Goal: Use online tool/utility: Utilize a website feature to perform a specific function

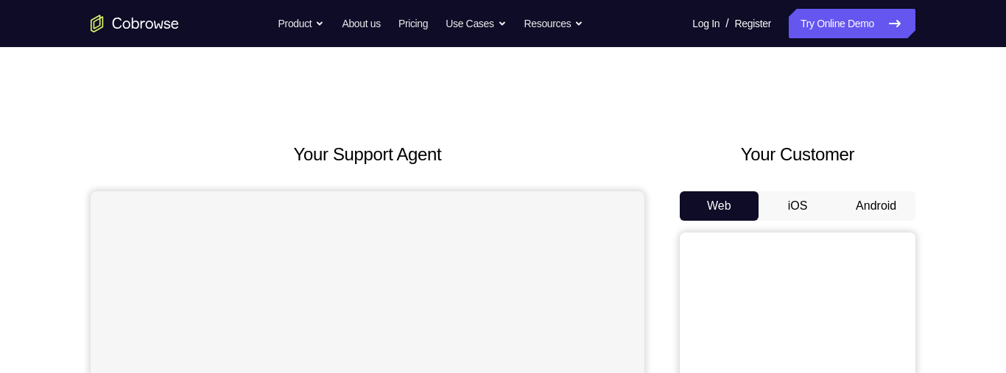
click at [896, 208] on button "Android" at bounding box center [875, 205] width 79 height 29
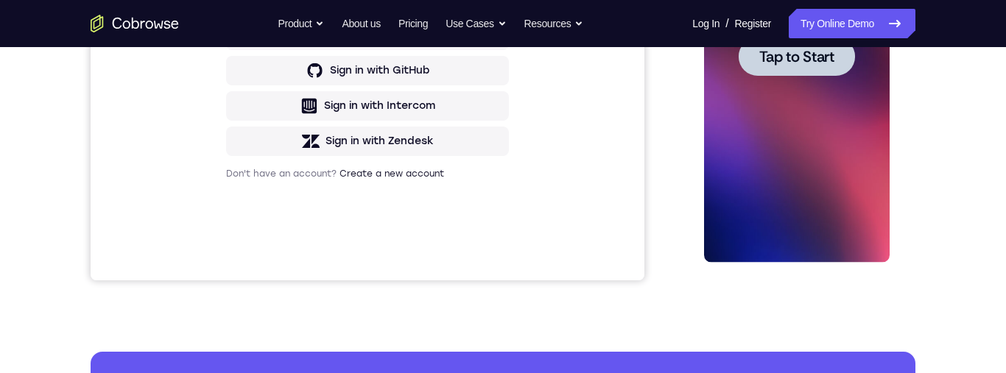
click at [820, 60] on span "Tap to Start" at bounding box center [795, 56] width 75 height 15
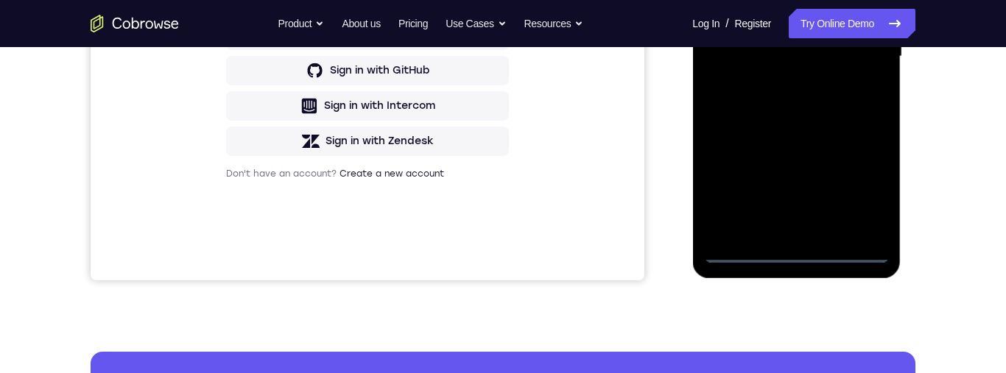
click at [805, 261] on div at bounding box center [796, 57] width 186 height 412
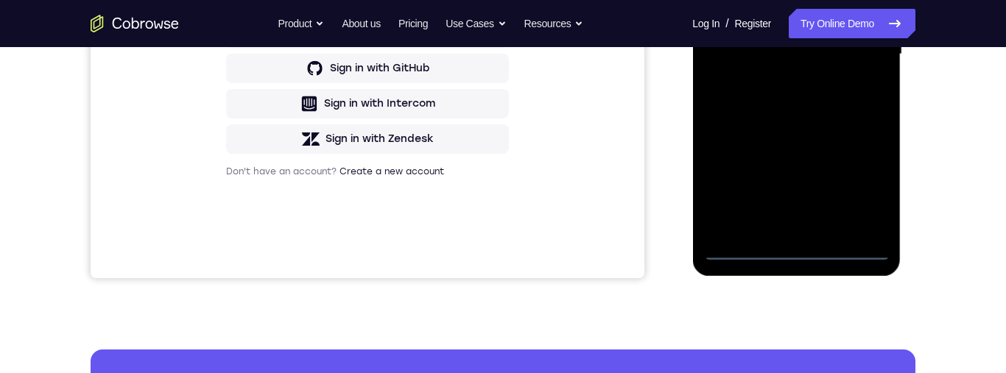
click at [862, 194] on div at bounding box center [796, 54] width 186 height 412
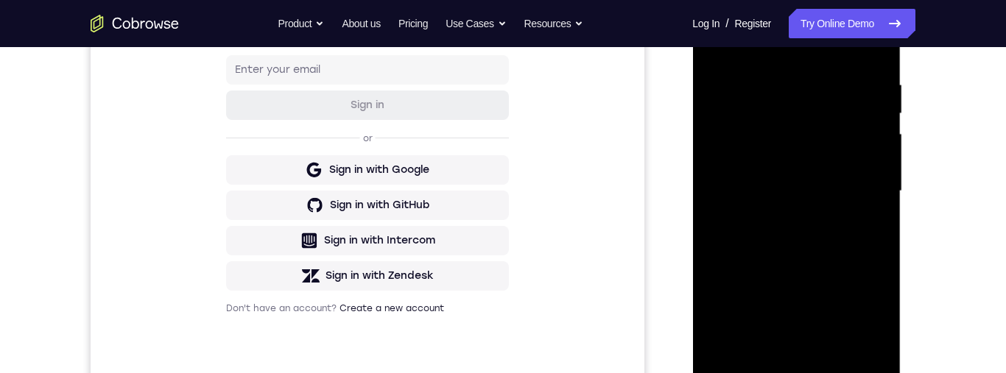
scroll to position [252, 0]
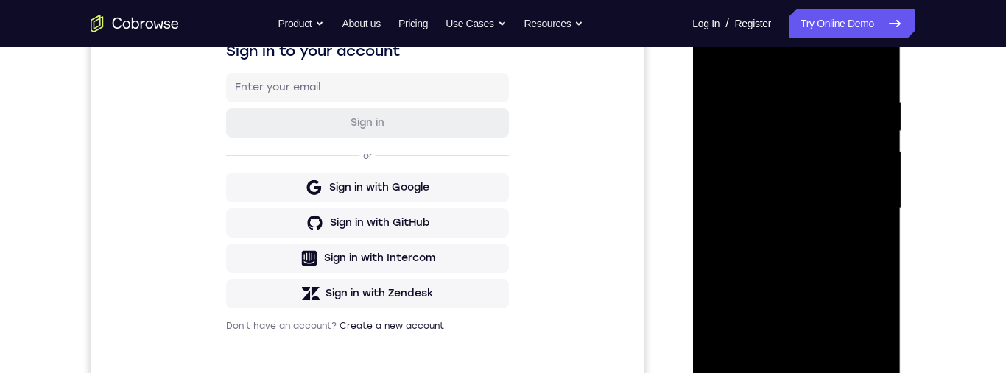
click at [842, 80] on div at bounding box center [796, 209] width 186 height 412
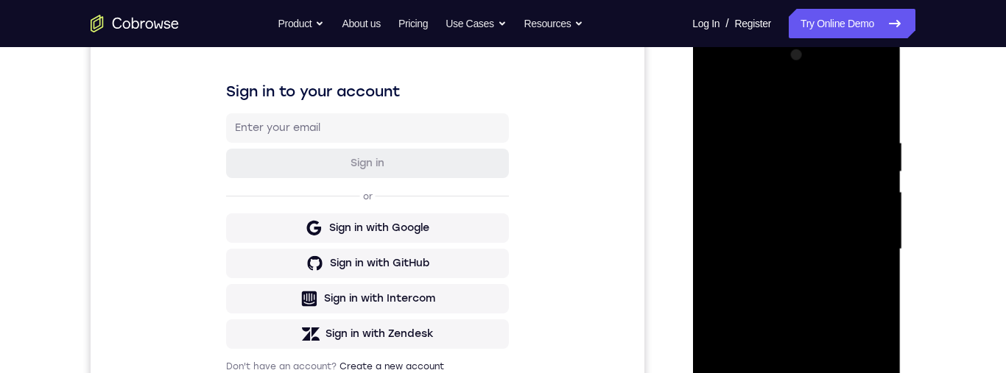
click at [820, 109] on div at bounding box center [796, 249] width 186 height 412
click at [864, 244] on div at bounding box center [796, 249] width 186 height 412
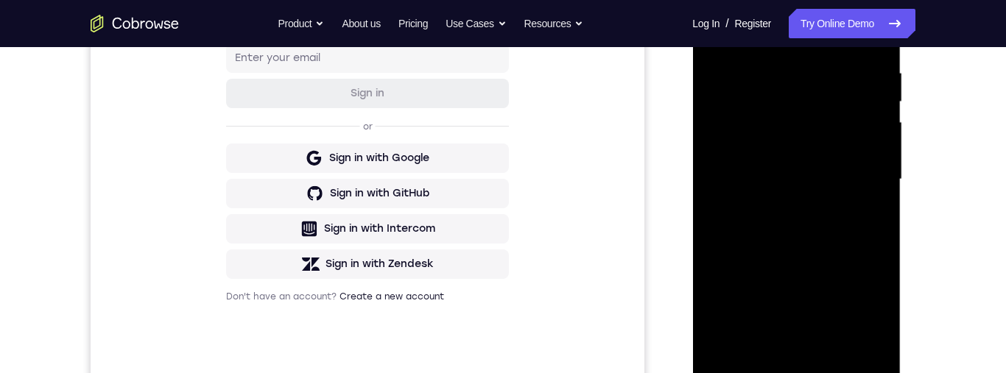
scroll to position [326, 0]
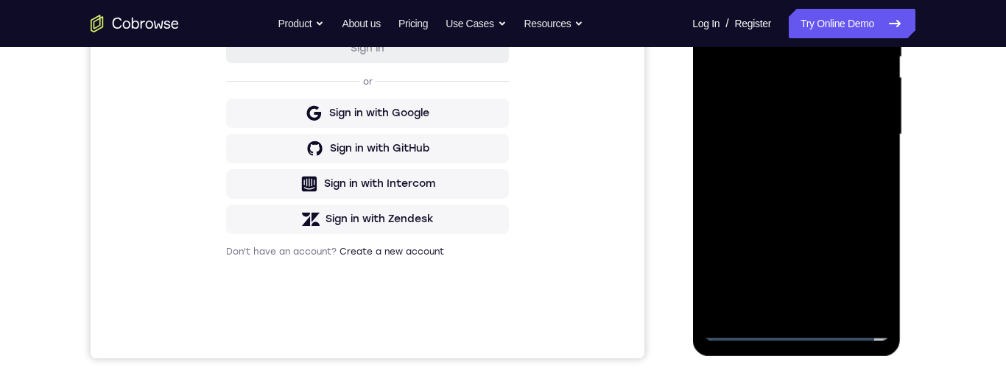
click at [786, 309] on div at bounding box center [796, 135] width 186 height 412
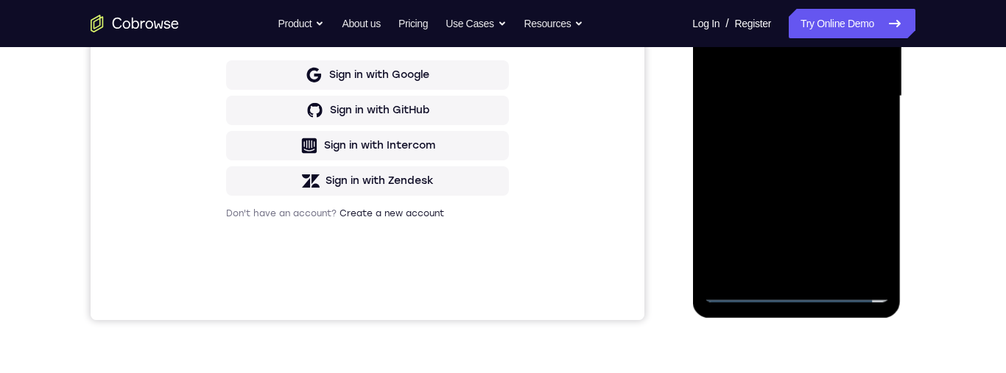
click at [825, 86] on div at bounding box center [796, 96] width 186 height 412
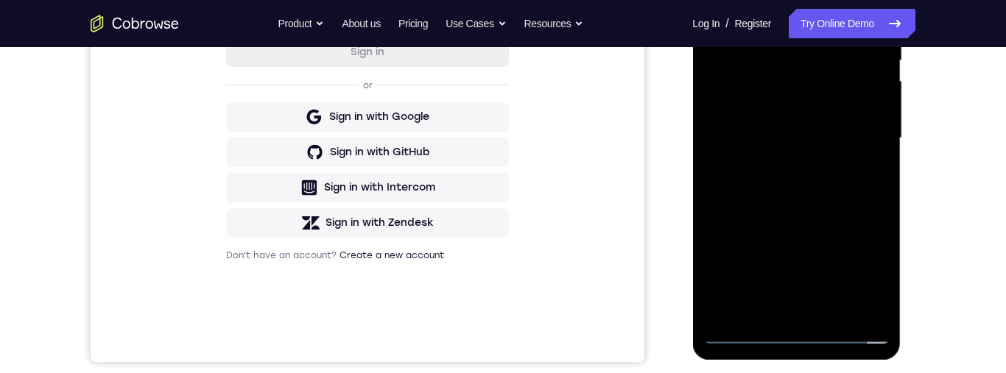
scroll to position [290, 0]
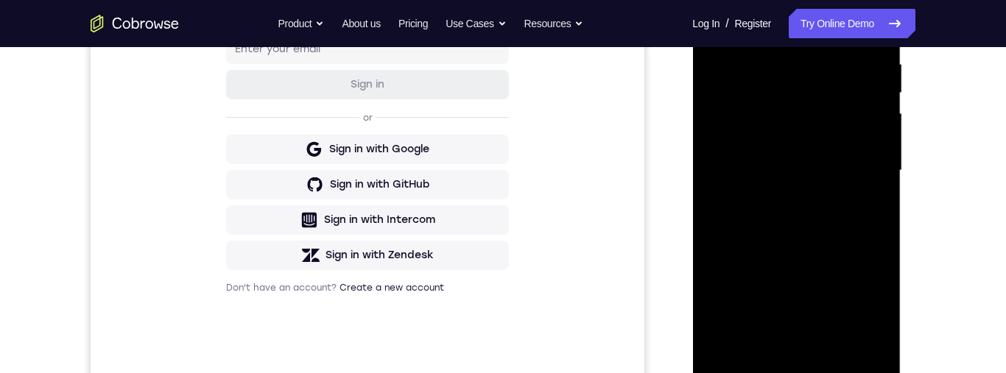
click at [817, 136] on div at bounding box center [796, 171] width 186 height 412
click at [792, 138] on div at bounding box center [796, 171] width 186 height 412
click at [834, 169] on div at bounding box center [796, 171] width 186 height 412
click at [825, 222] on div at bounding box center [796, 171] width 186 height 412
click at [810, 209] on div at bounding box center [796, 171] width 186 height 412
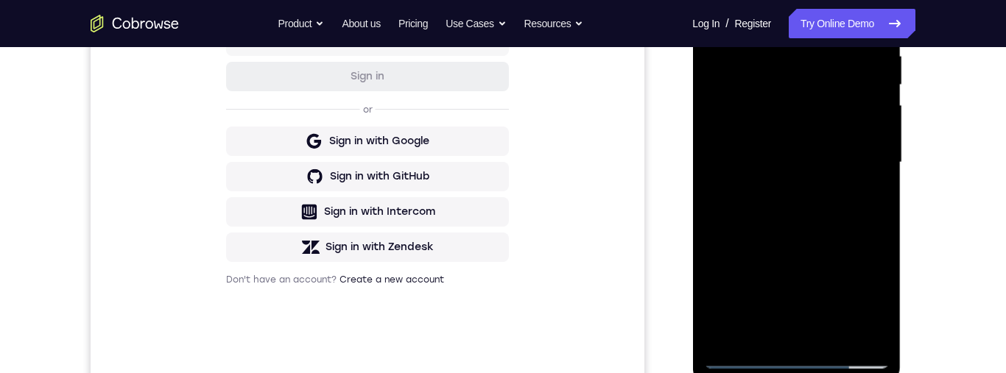
scroll to position [365, 0]
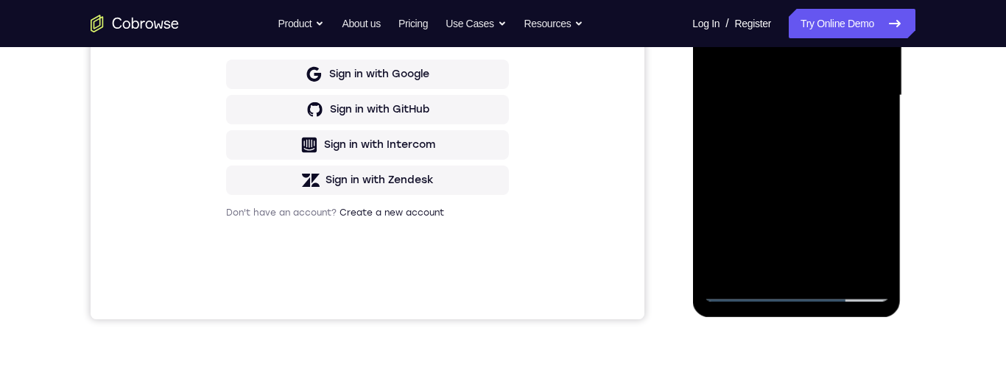
click at [871, 155] on div at bounding box center [796, 96] width 186 height 412
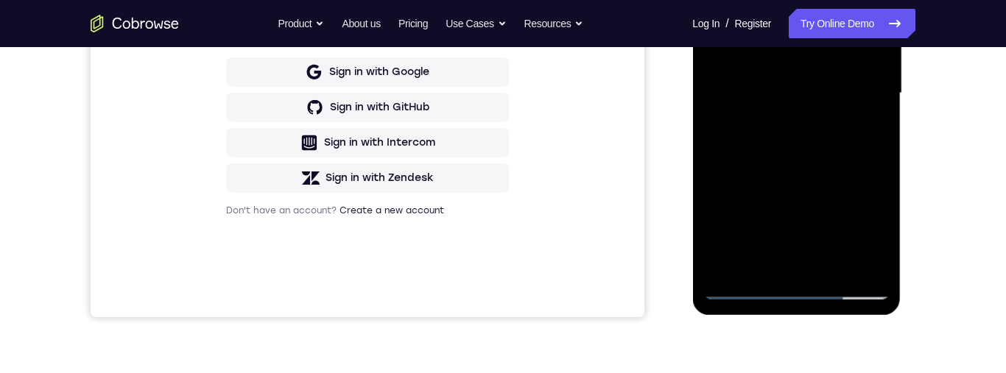
click at [834, 265] on div at bounding box center [796, 93] width 186 height 412
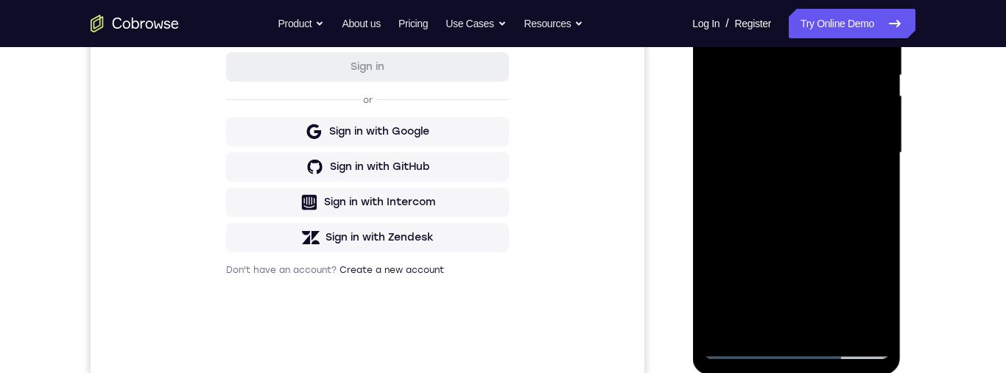
click at [828, 232] on div at bounding box center [796, 153] width 186 height 412
click at [834, 116] on div at bounding box center [796, 154] width 186 height 412
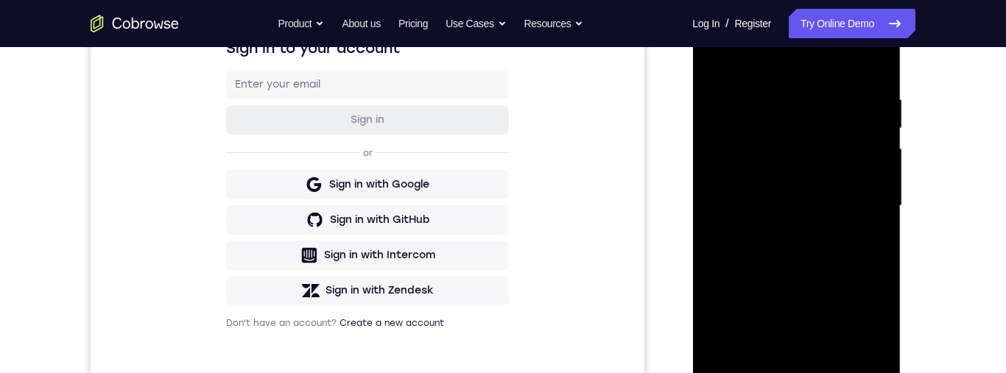
scroll to position [231, 0]
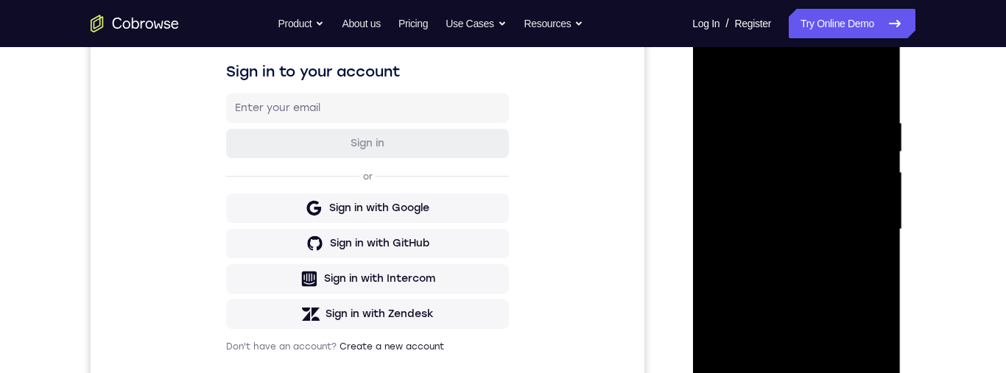
click at [719, 88] on div at bounding box center [796, 230] width 186 height 412
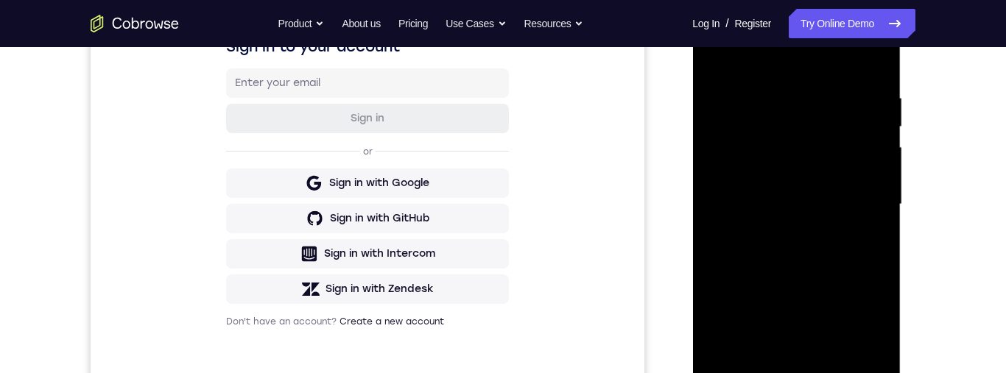
click at [832, 196] on div at bounding box center [796, 205] width 186 height 412
click at [881, 346] on div at bounding box center [796, 203] width 186 height 412
click at [878, 345] on div at bounding box center [796, 203] width 186 height 412
click at [873, 345] on div at bounding box center [796, 203] width 186 height 412
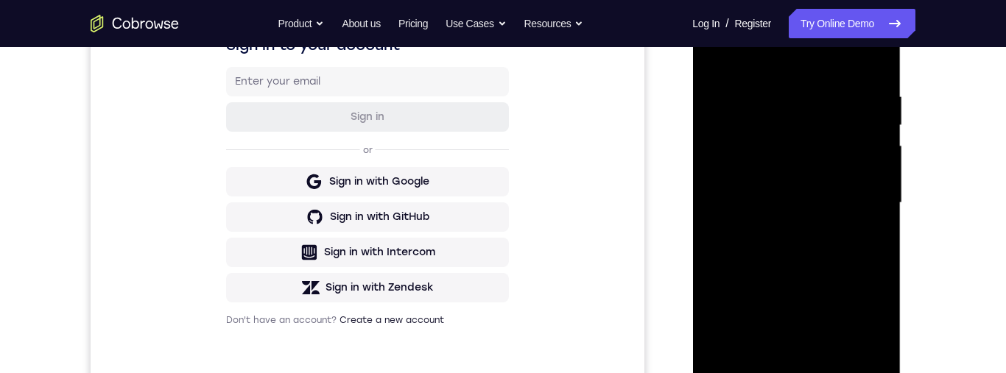
scroll to position [196, 0]
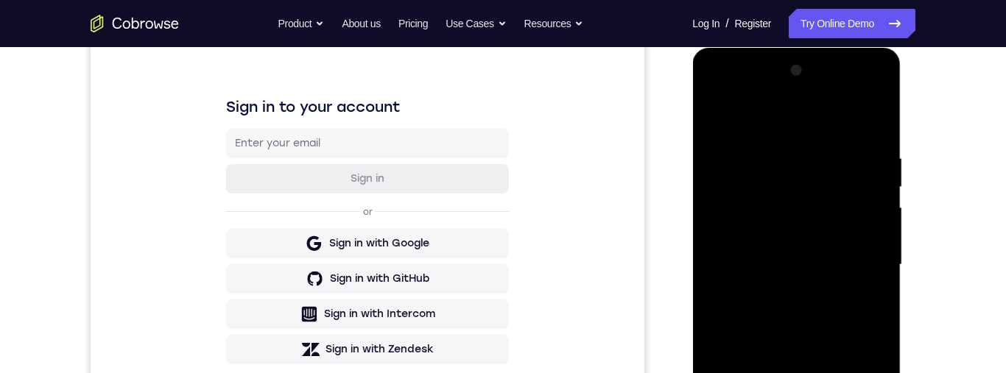
click at [723, 123] on div at bounding box center [796, 265] width 186 height 412
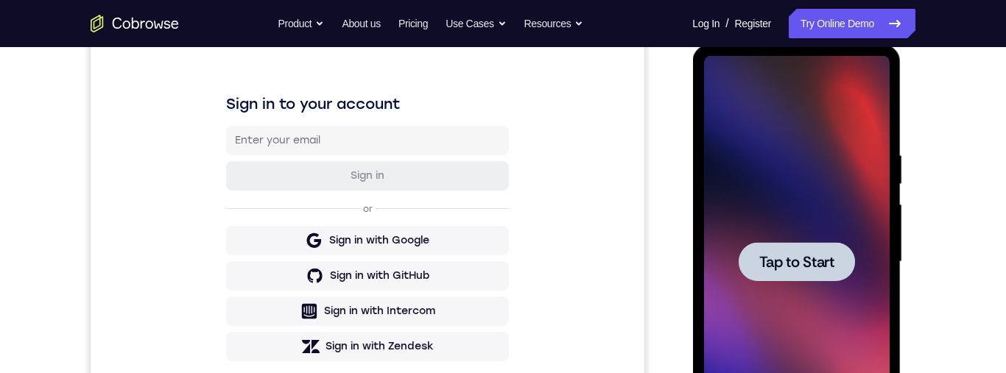
scroll to position [306, 0]
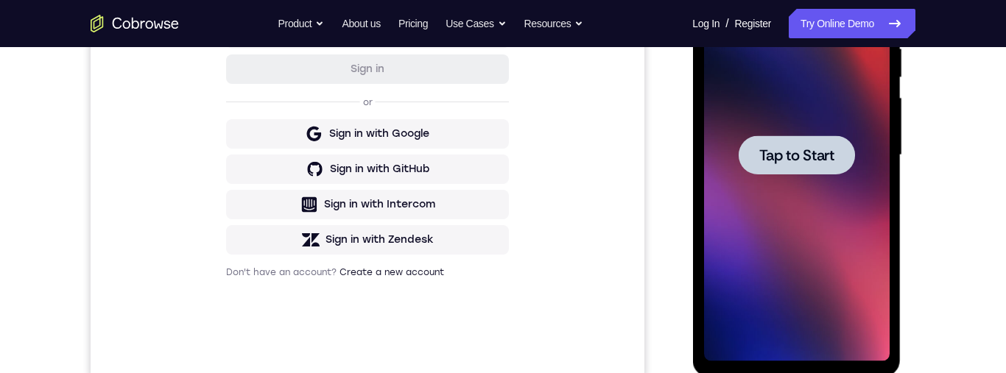
click at [811, 161] on span "Tap to Start" at bounding box center [795, 155] width 75 height 15
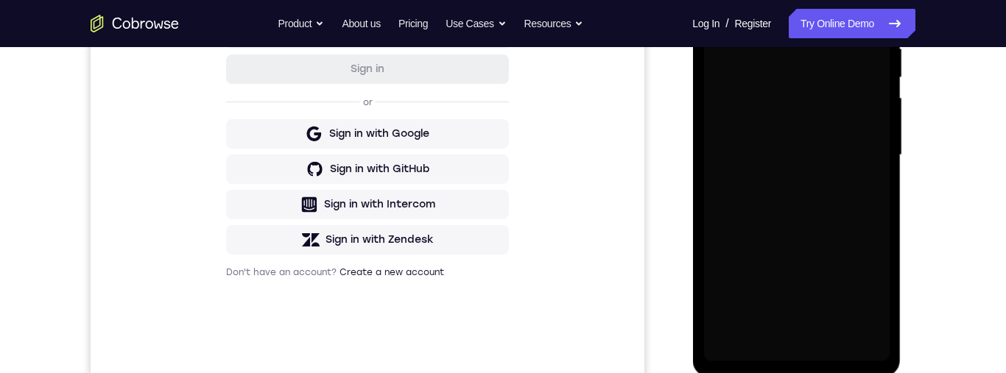
scroll to position [218, 0]
